Goal: Information Seeking & Learning: Learn about a topic

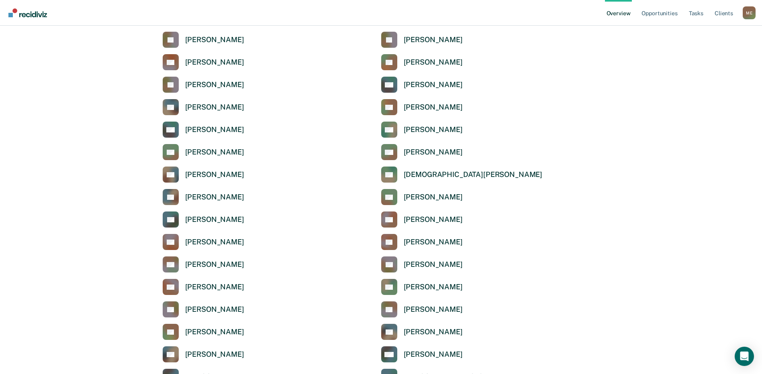
scroll to position [843, 0]
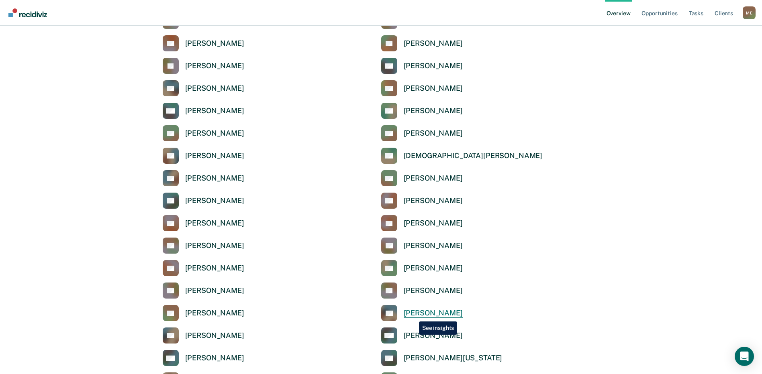
click at [413, 316] on div "[PERSON_NAME]" at bounding box center [433, 313] width 59 height 9
